Goal: Transaction & Acquisition: Purchase product/service

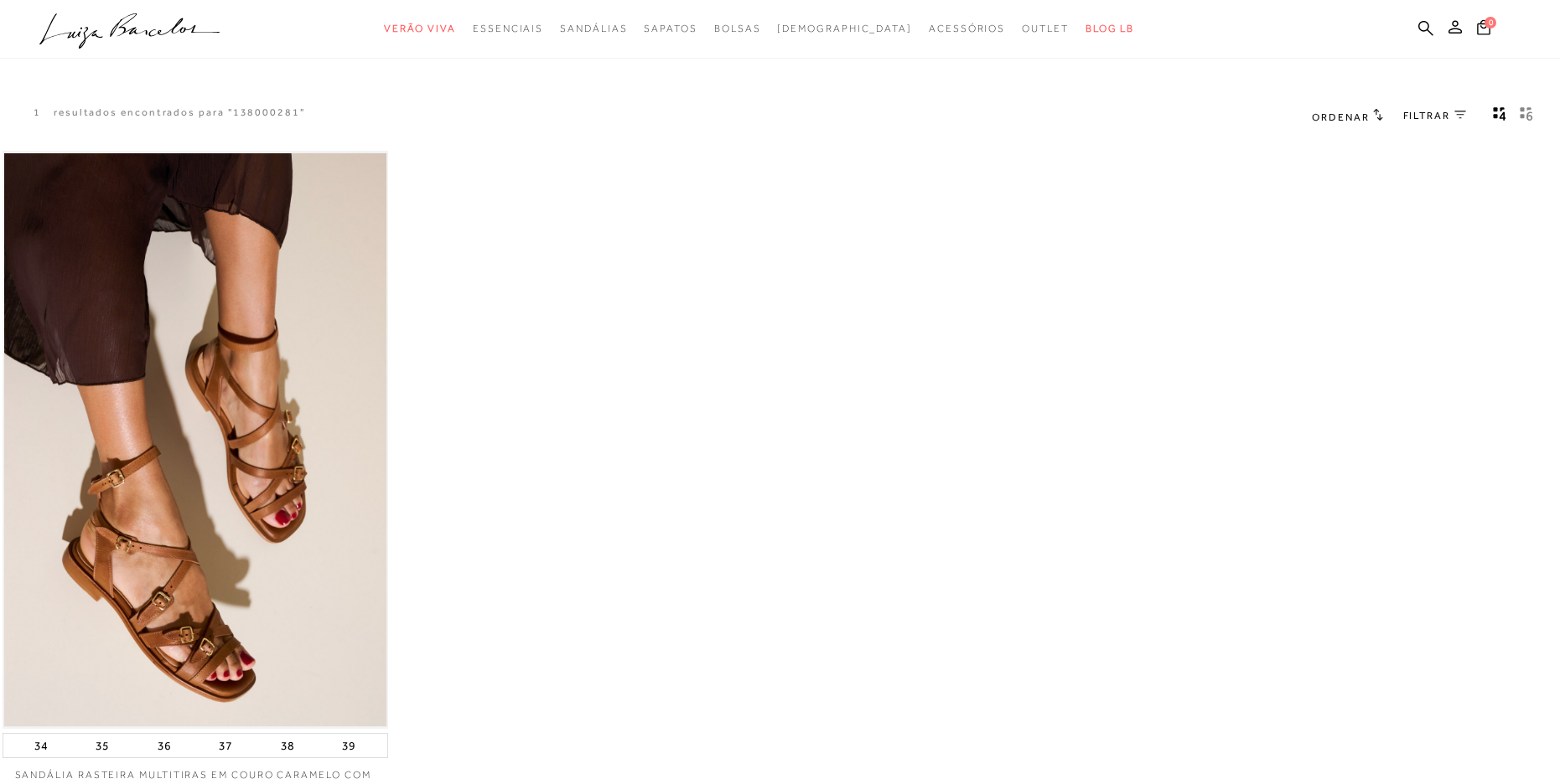
click at [275, 660] on img at bounding box center [194, 439] width 382 height 573
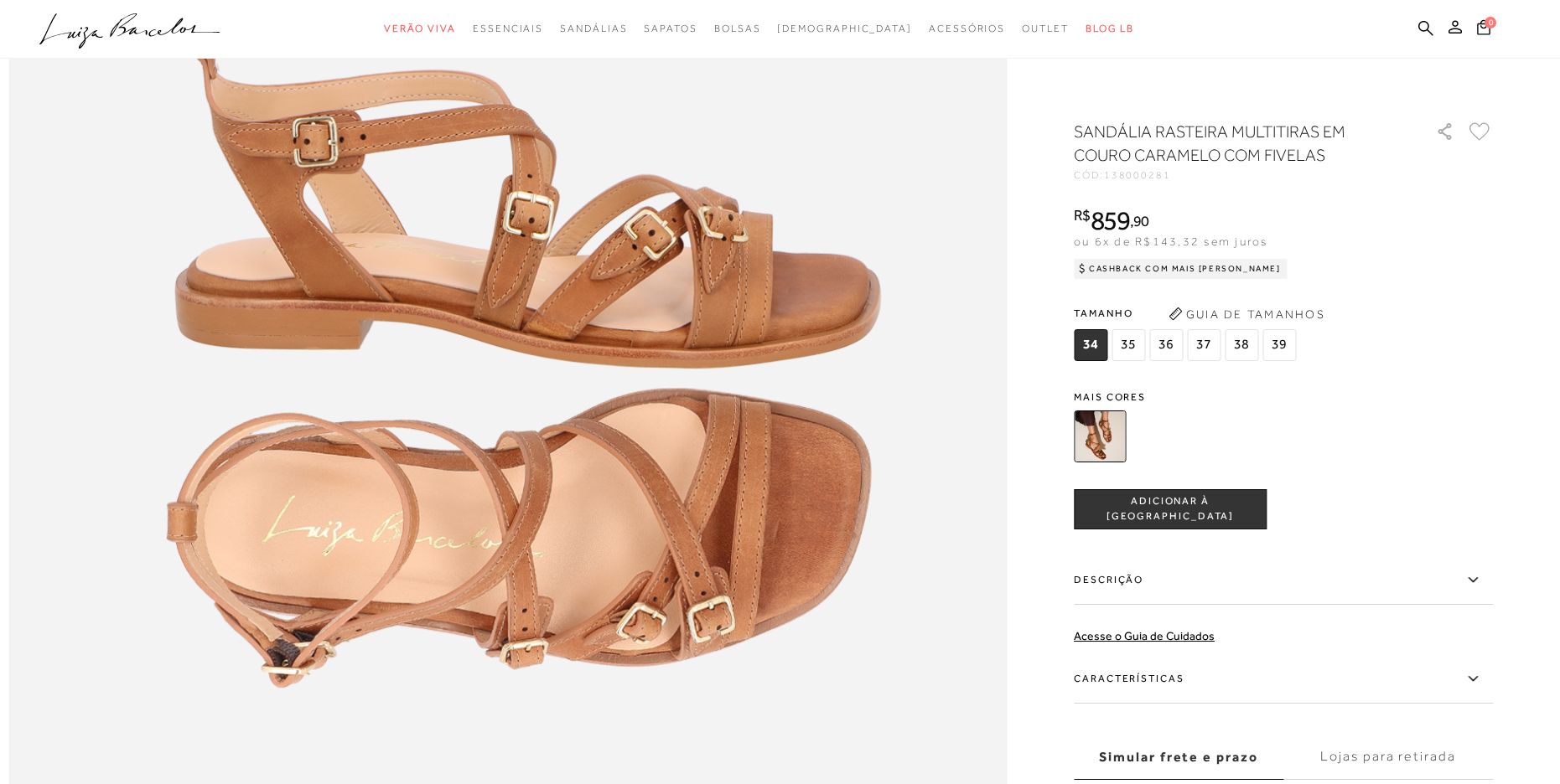
scroll to position [1784, 0]
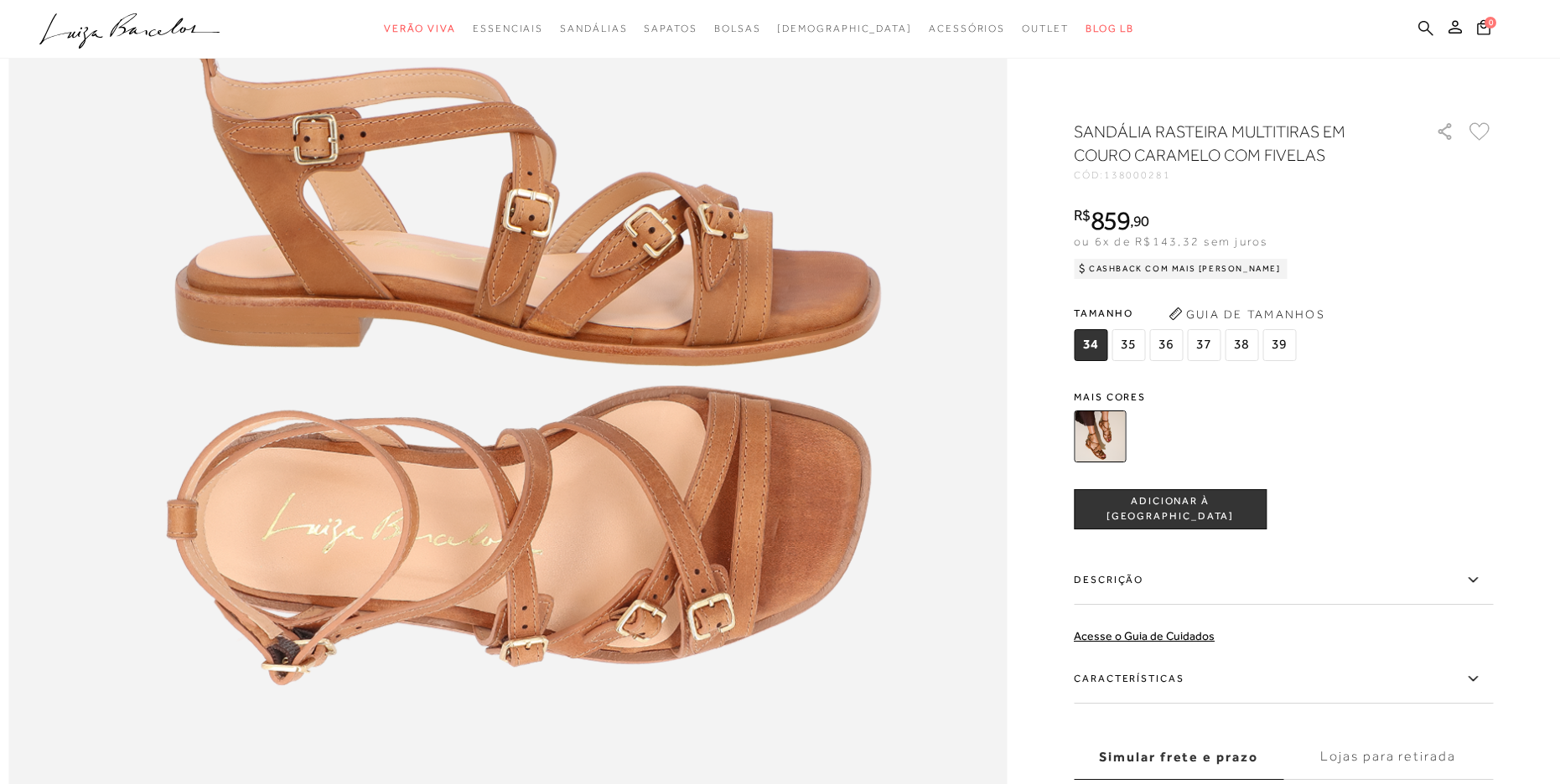
click at [1426, 23] on icon at bounding box center [1425, 27] width 15 height 15
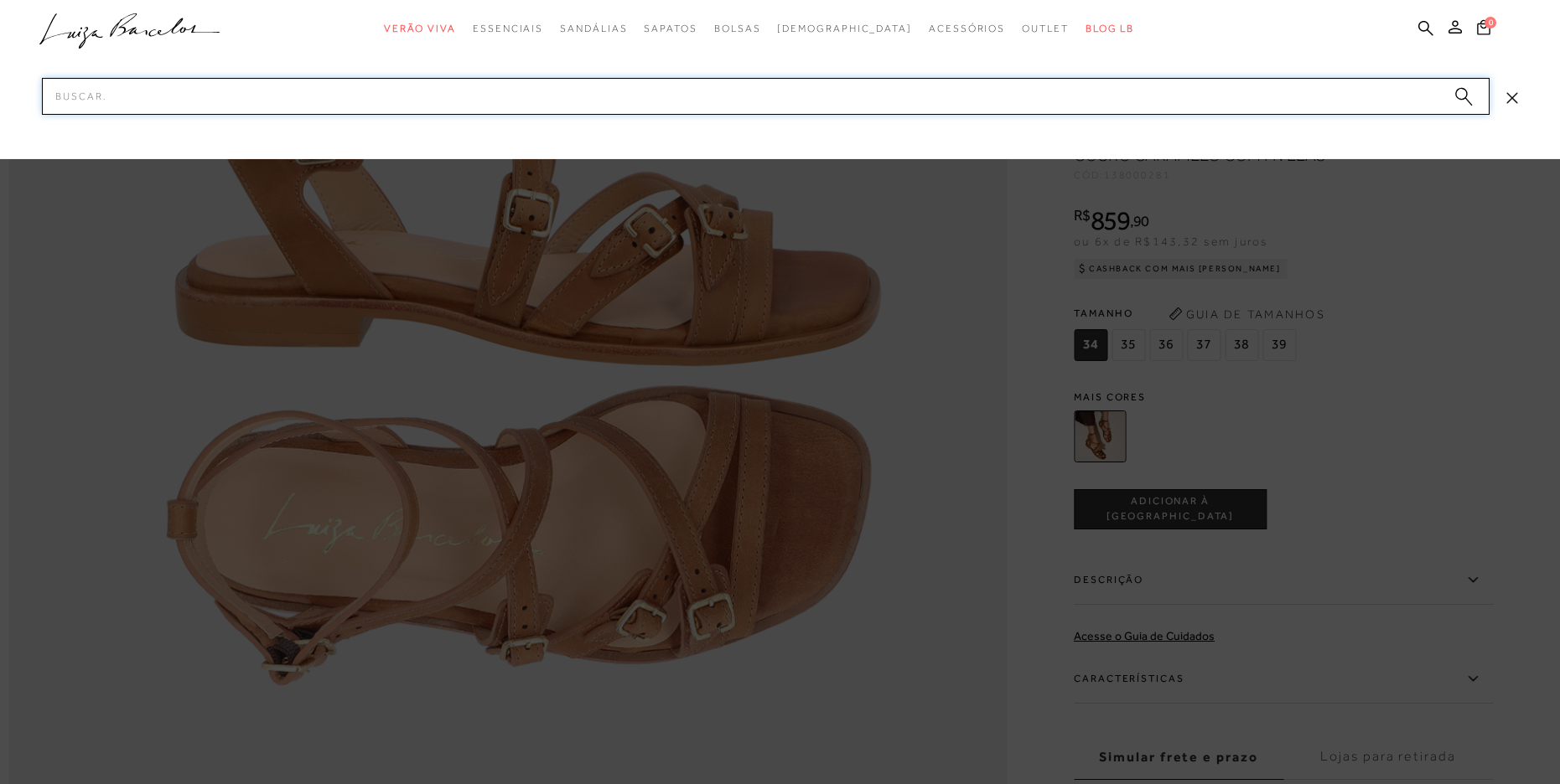
click at [1109, 98] on input "Pesquisar" at bounding box center [765, 96] width 1448 height 36
paste input "1368000811"
type input "1368000811"
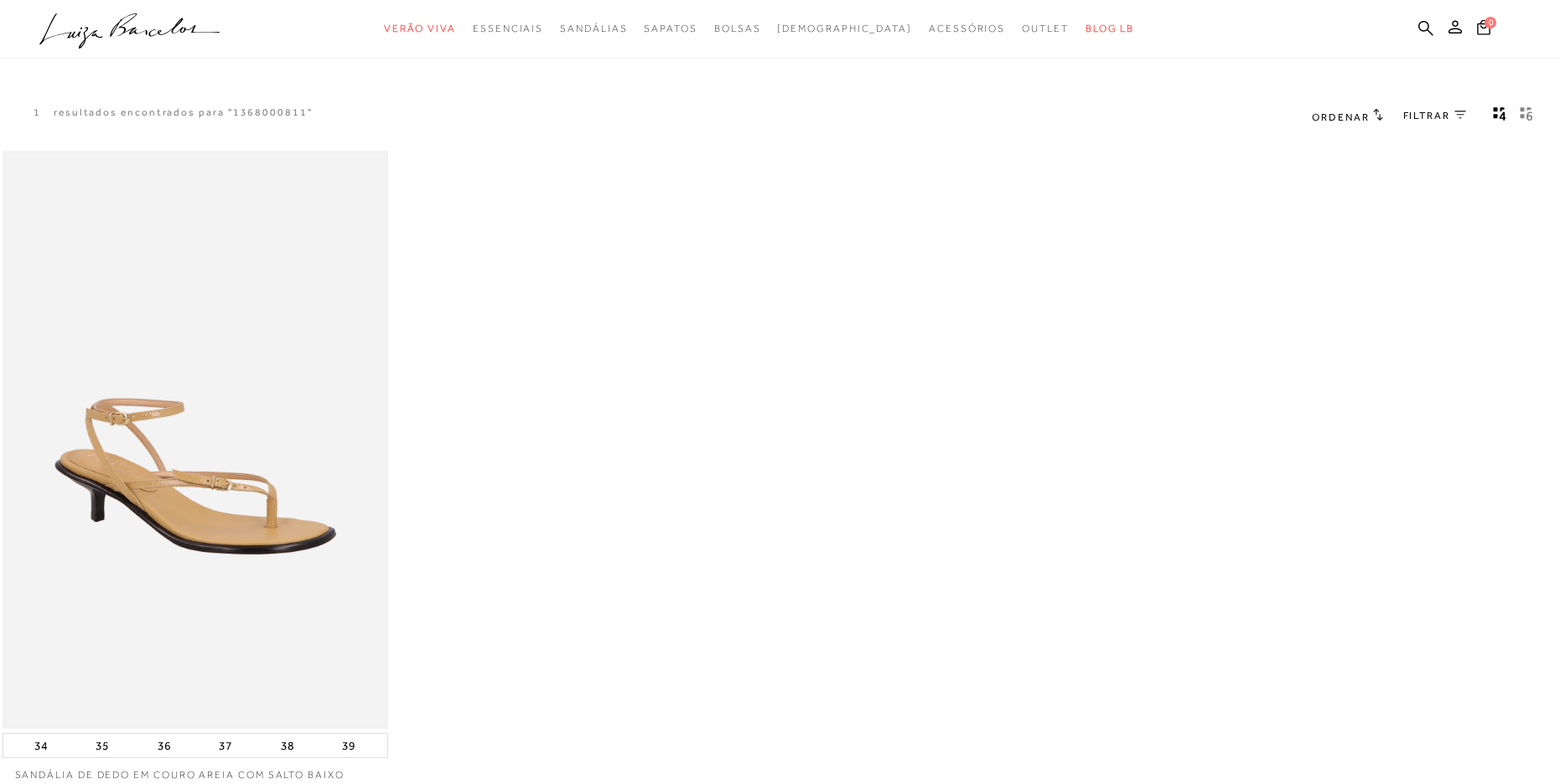
click at [229, 437] on img at bounding box center [194, 439] width 382 height 573
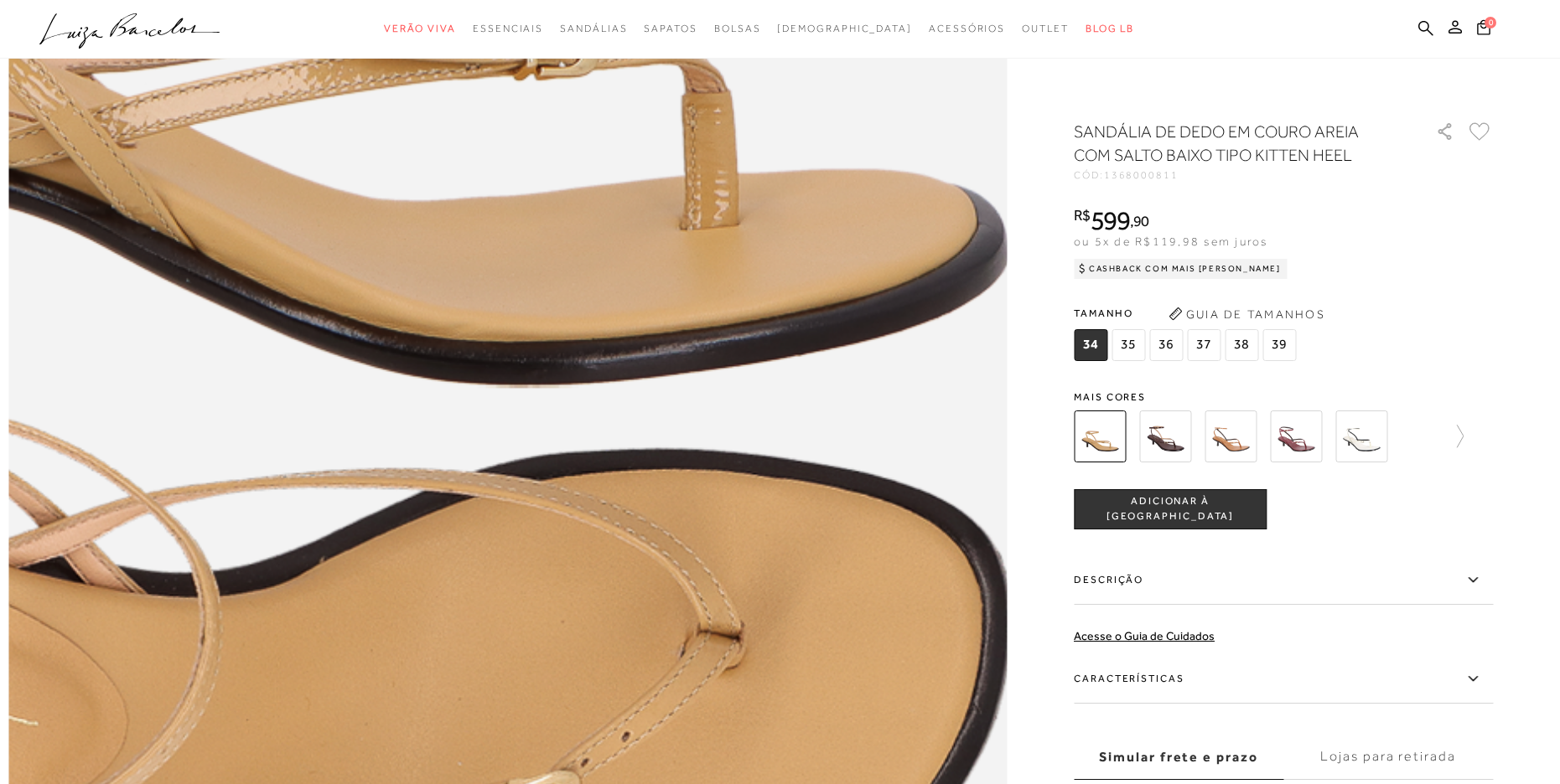
scroll to position [1772, 0]
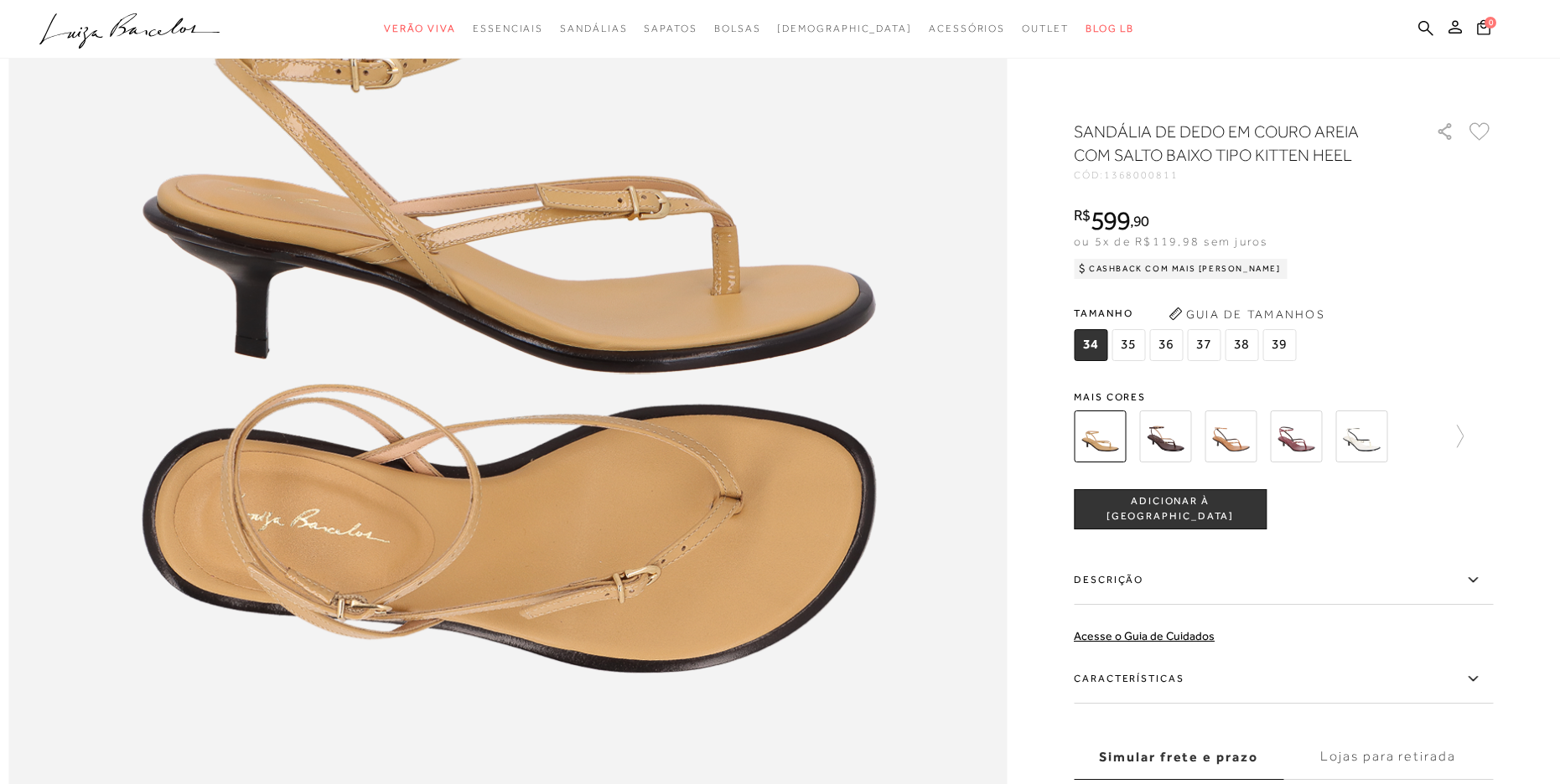
click at [175, 25] on icon ".a{fill-rule:evenodd;}" at bounding box center [129, 32] width 181 height 36
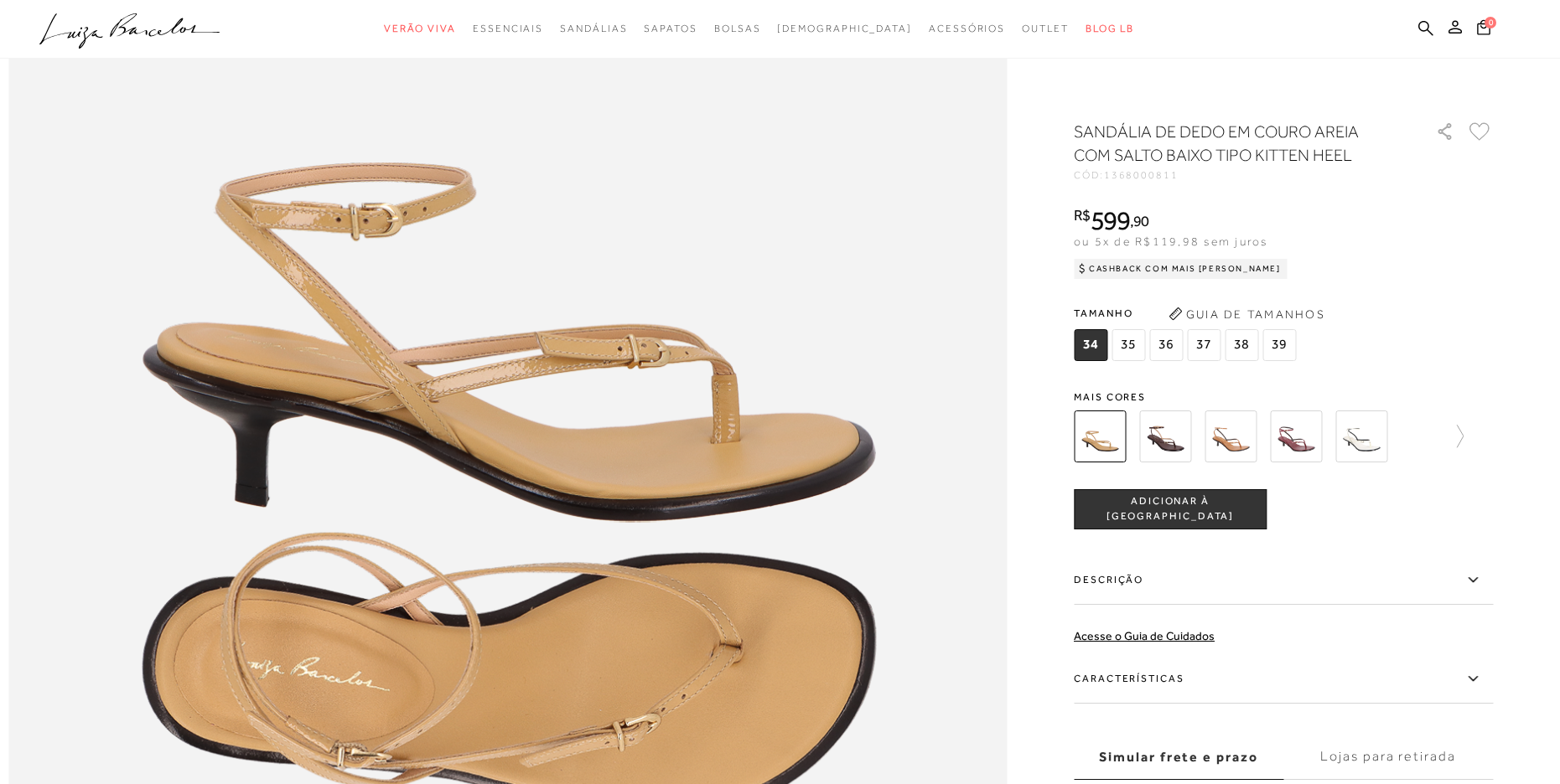
scroll to position [816, 0]
